Goal: Navigation & Orientation: Find specific page/section

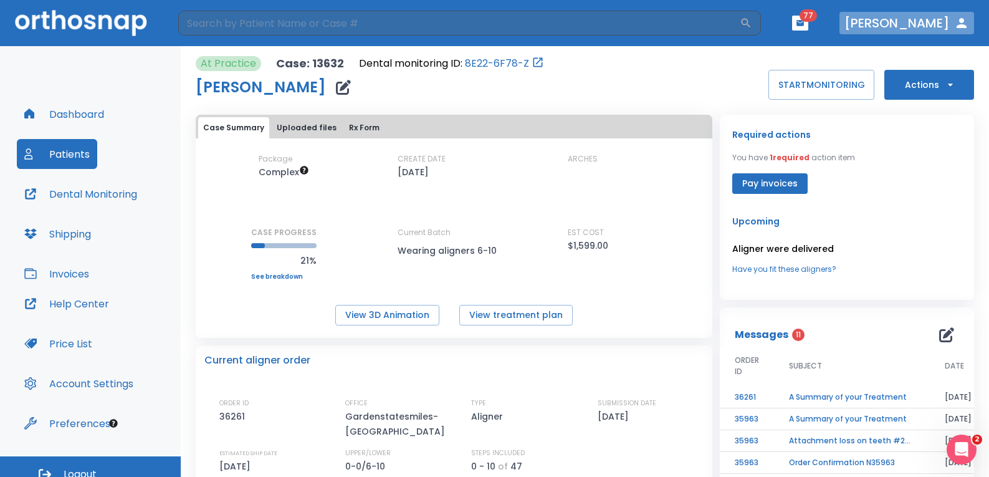
click at [964, 22] on icon "button" at bounding box center [961, 23] width 15 height 15
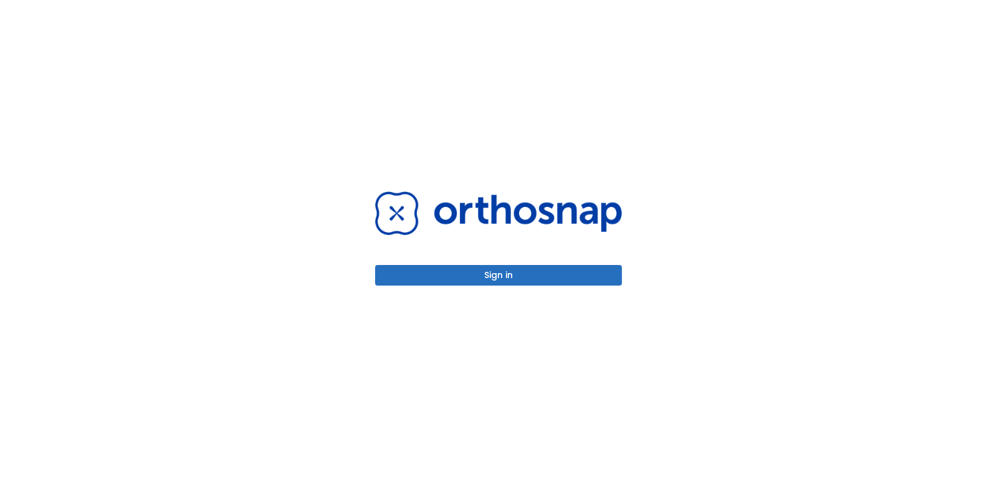
click at [486, 276] on button "Sign in" at bounding box center [498, 275] width 247 height 21
click at [433, 290] on div "Sign in" at bounding box center [498, 238] width 277 height 477
click at [435, 286] on div "Sign in" at bounding box center [498, 238] width 277 height 477
click at [438, 266] on button "Sign in" at bounding box center [498, 275] width 247 height 21
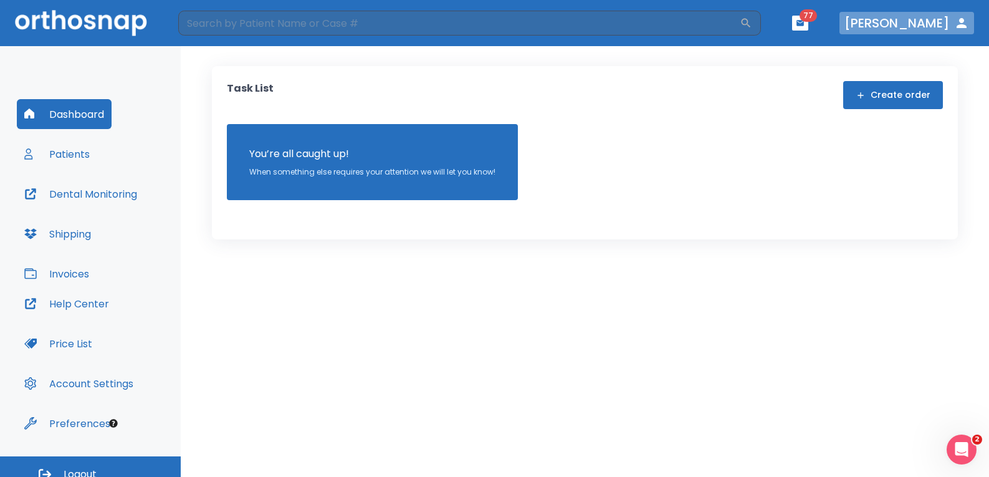
click at [965, 19] on icon "button" at bounding box center [961, 23] width 15 height 15
drag, startPoint x: 950, startPoint y: 1, endPoint x: 643, endPoint y: 188, distance: 359.2
click at [643, 188] on div "You’re all caught up! When something else requires your attention we will let y…" at bounding box center [585, 162] width 716 height 76
